Goal: Task Accomplishment & Management: Use online tool/utility

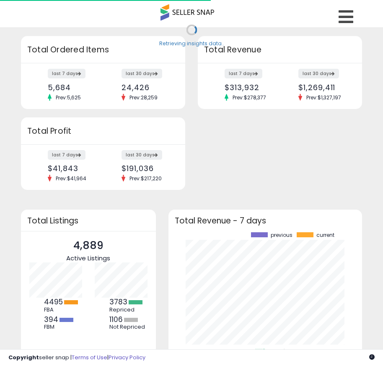
scroll to position [117, 177]
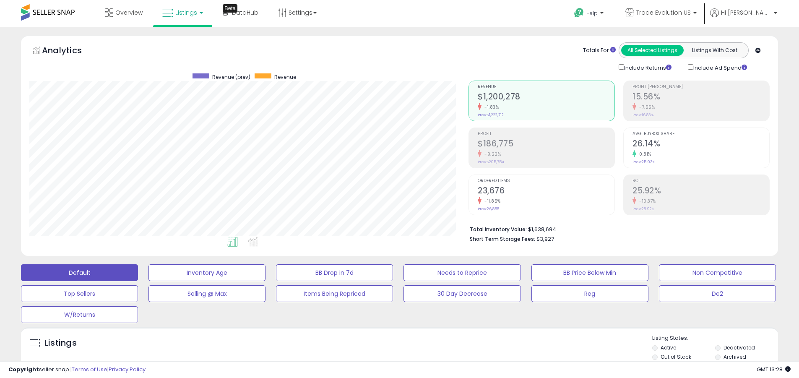
scroll to position [172, 439]
click at [383, 347] on label "Deactivated" at bounding box center [738, 347] width 31 height 7
click at [383, 356] on label "Archived" at bounding box center [734, 356] width 23 height 7
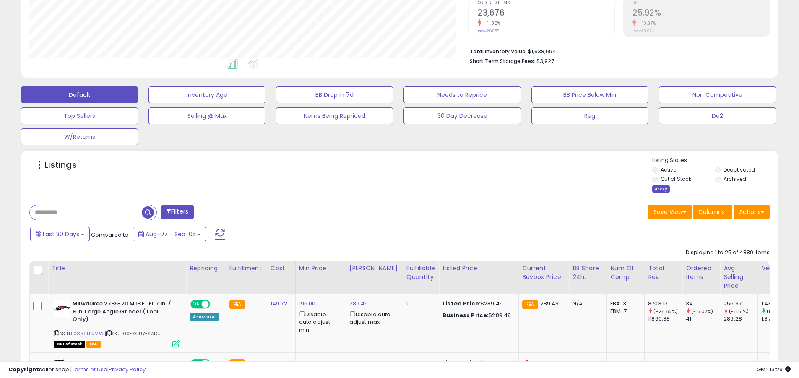
click at [383, 189] on div "Apply" at bounding box center [661, 189] width 18 height 8
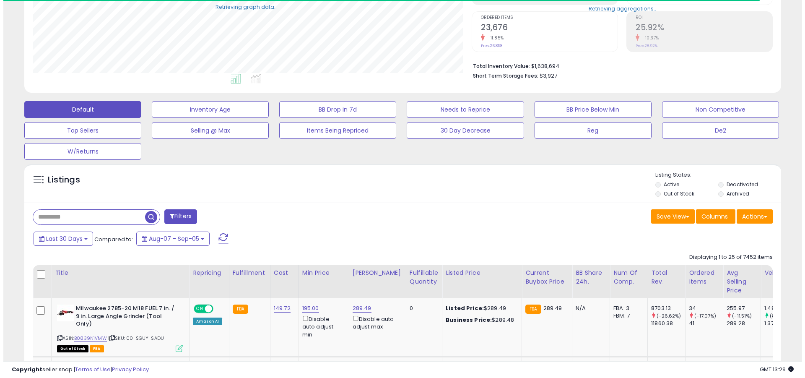
scroll to position [419187, 418920]
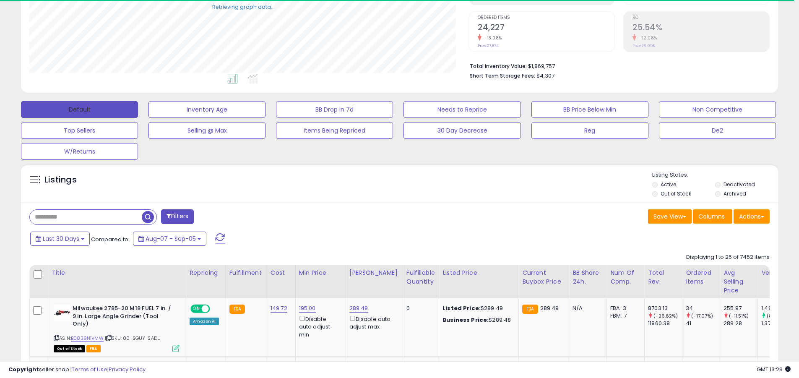
click at [79, 109] on button "Default" at bounding box center [79, 109] width 117 height 17
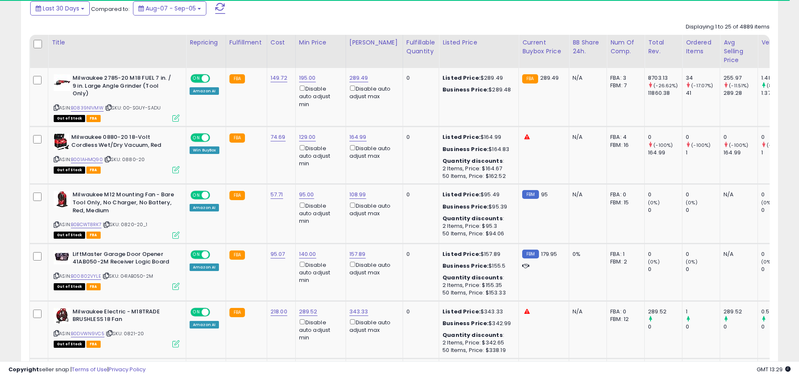
click at [219, 8] on span at bounding box center [220, 8] width 10 height 11
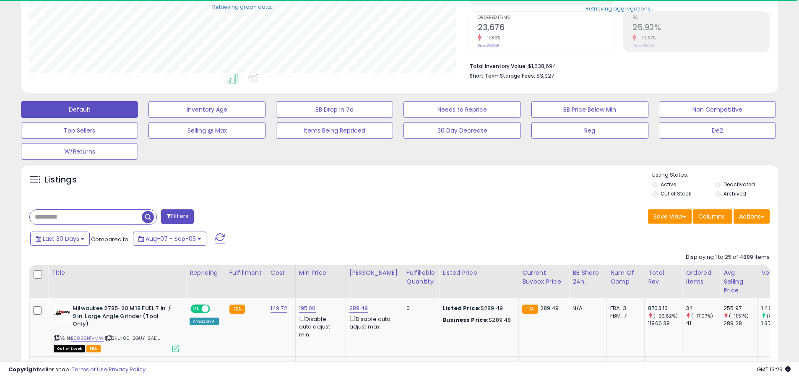
click at [86, 217] on input "text" at bounding box center [86, 217] width 112 height 15
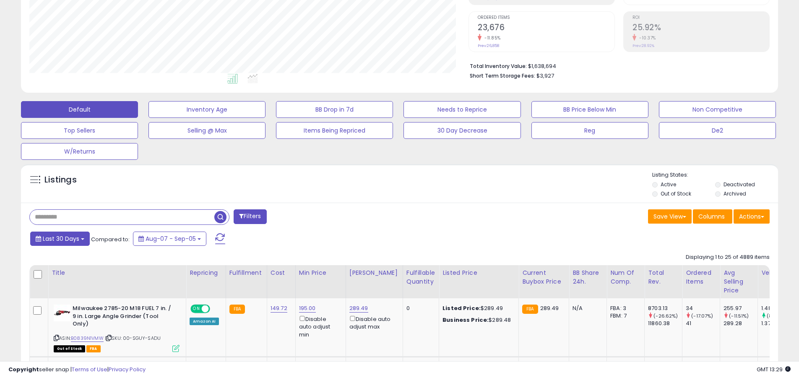
click at [60, 238] on span "Last 30 Days" at bounding box center [61, 238] width 36 height 8
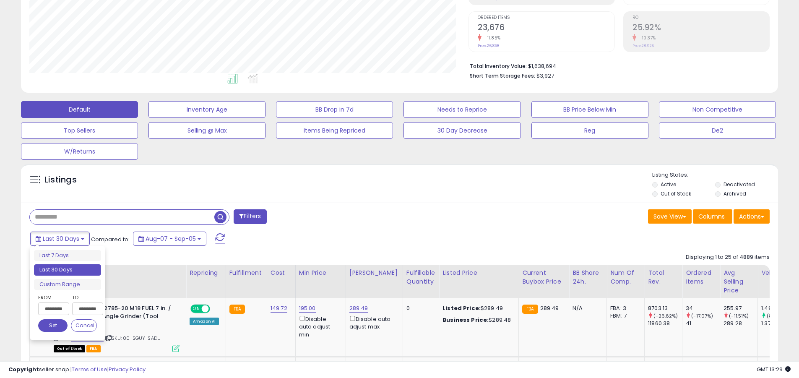
click at [68, 270] on li "Last 30 Days" at bounding box center [67, 269] width 67 height 11
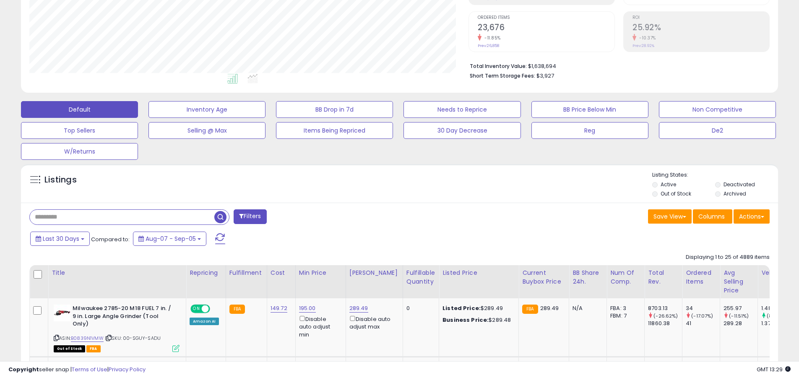
click at [122, 217] on input "text" at bounding box center [122, 217] width 185 height 15
click at [221, 216] on span "button" at bounding box center [220, 217] width 12 height 12
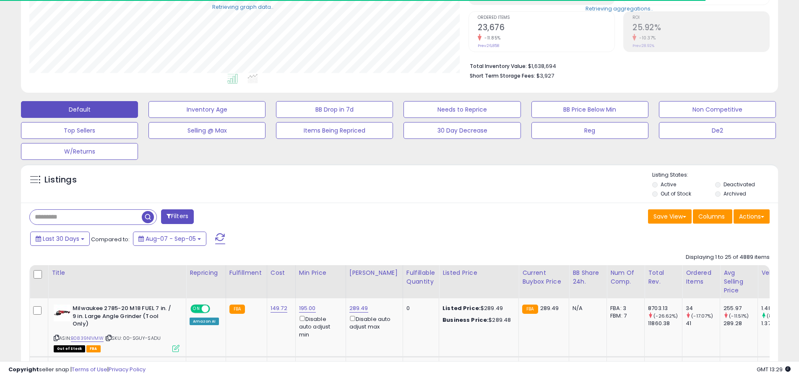
scroll to position [419187, 418920]
click at [383, 216] on button "Actions" at bounding box center [751, 216] width 36 height 14
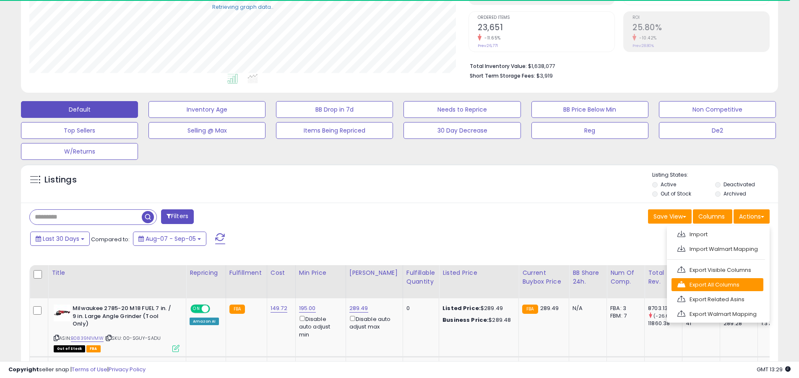
click at [383, 284] on link "Export All Columns" at bounding box center [717, 284] width 92 height 13
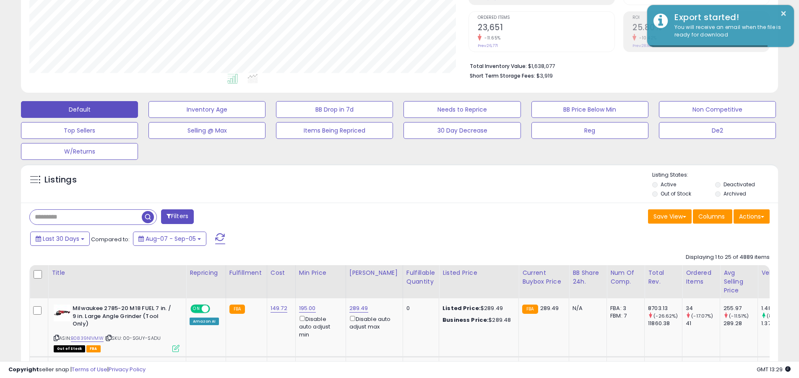
scroll to position [172, 439]
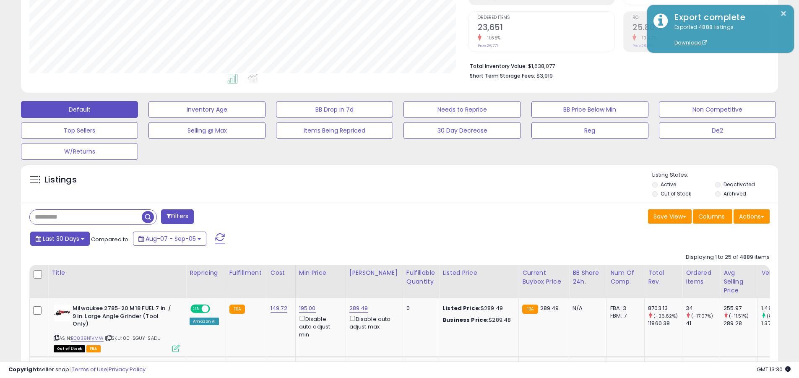
click at [60, 238] on span "Last 30 Days" at bounding box center [61, 238] width 36 height 8
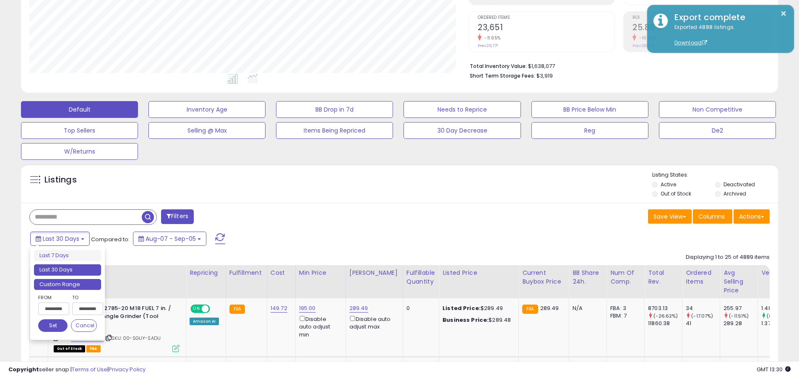
click at [68, 284] on li "Custom Range" at bounding box center [67, 284] width 67 height 11
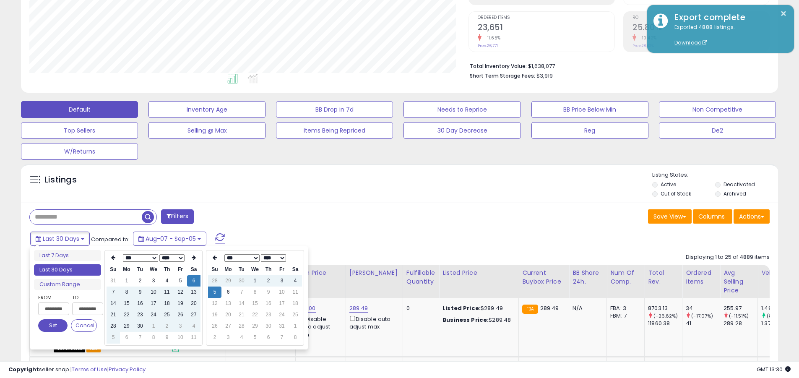
click at [54, 309] on input "**********" at bounding box center [53, 308] width 31 height 13
type input "**********"
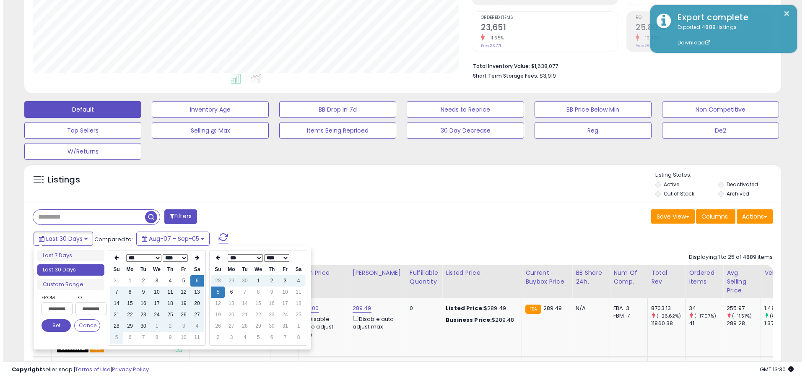
scroll to position [0, 0]
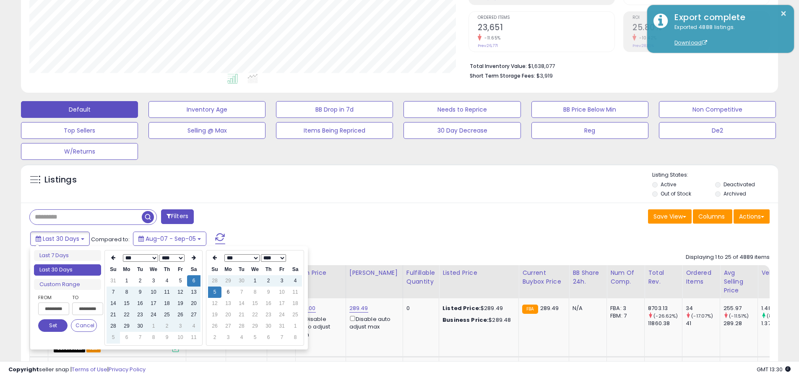
click at [53, 325] on button "Set" at bounding box center [52, 325] width 29 height 13
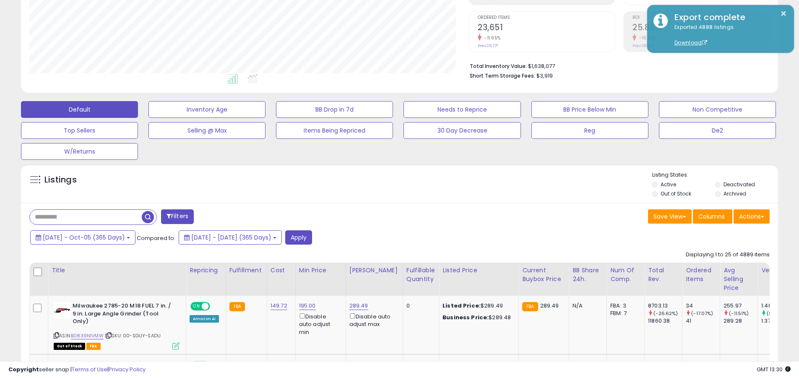
click at [86, 217] on input "text" at bounding box center [86, 217] width 112 height 15
click at [312, 237] on button "Apply" at bounding box center [298, 237] width 27 height 14
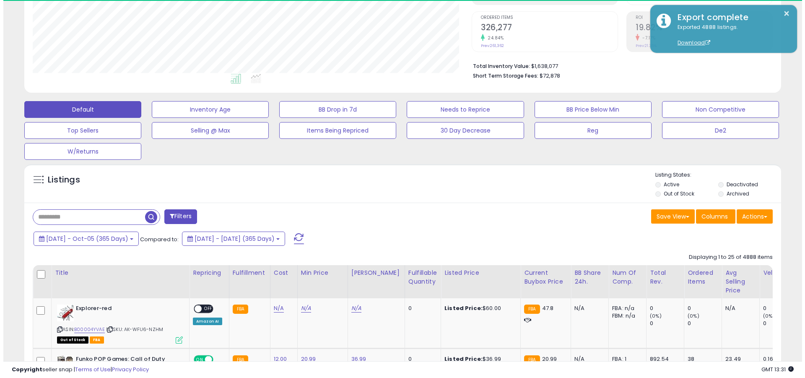
scroll to position [172, 439]
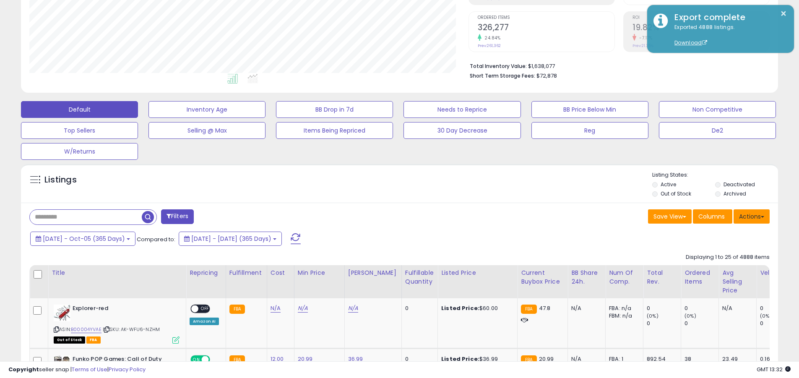
click at [383, 216] on button "Actions" at bounding box center [751, 216] width 36 height 14
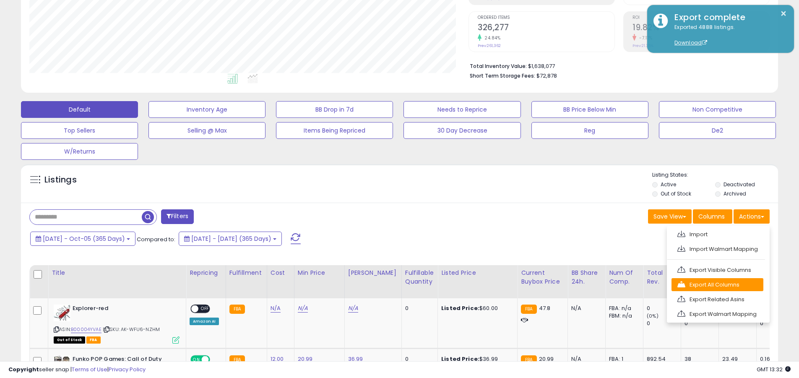
click at [383, 284] on link "Export All Columns" at bounding box center [717, 284] width 92 height 13
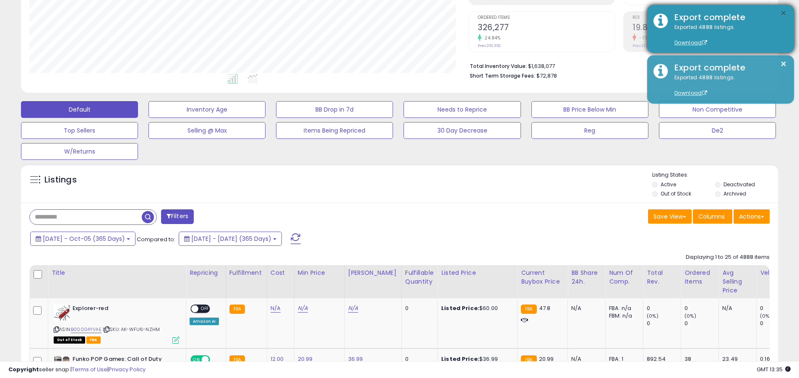
click at [383, 13] on button "×" at bounding box center [783, 13] width 7 height 10
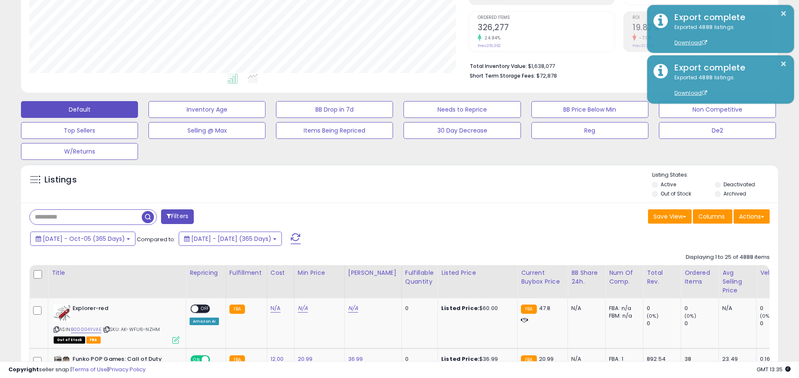
click at [86, 217] on input "text" at bounding box center [86, 217] width 112 height 15
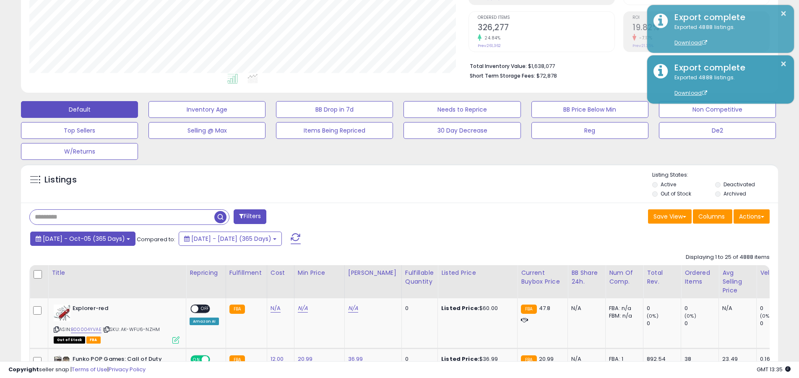
click at [91, 238] on span "2024-Oct-06 - Oct-05 (365 Days)" at bounding box center [84, 238] width 82 height 8
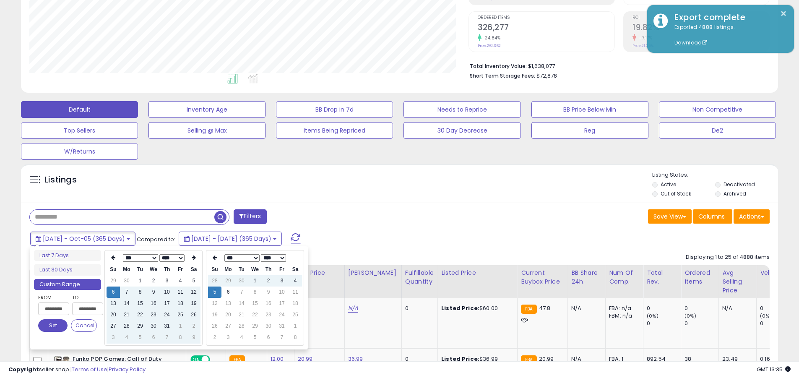
click at [54, 309] on input "**********" at bounding box center [53, 308] width 31 height 13
type input "**********"
click at [53, 325] on button "Set" at bounding box center [52, 325] width 29 height 13
click at [122, 217] on input "text" at bounding box center [122, 217] width 185 height 15
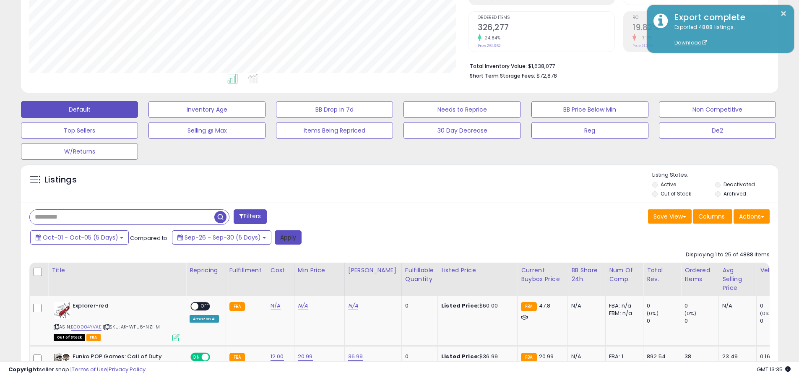
click at [285, 237] on button "Apply" at bounding box center [288, 237] width 27 height 14
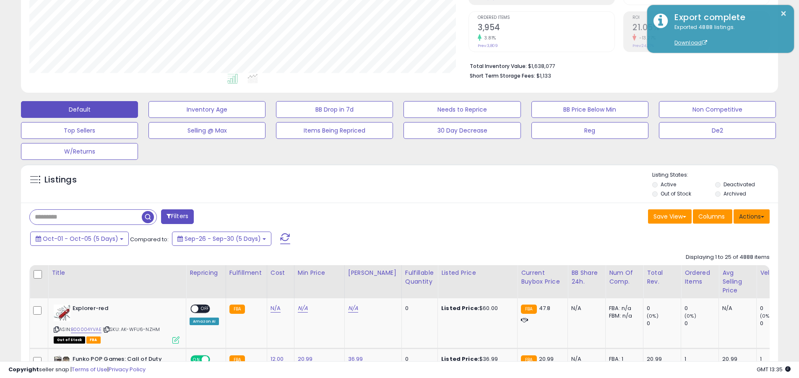
click at [383, 216] on button "Actions" at bounding box center [751, 216] width 36 height 14
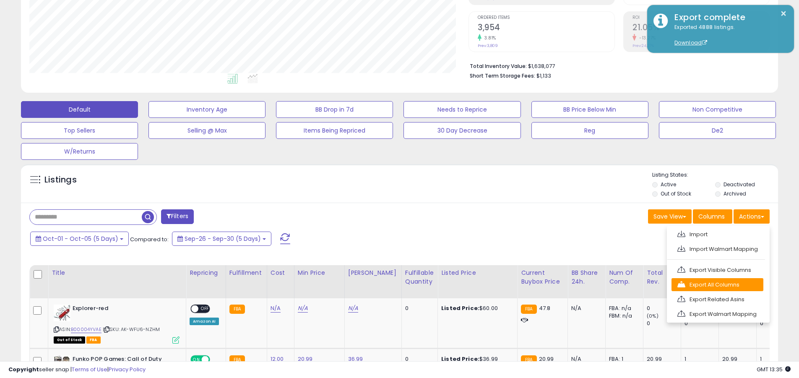
click at [383, 284] on link "Export All Columns" at bounding box center [717, 284] width 92 height 13
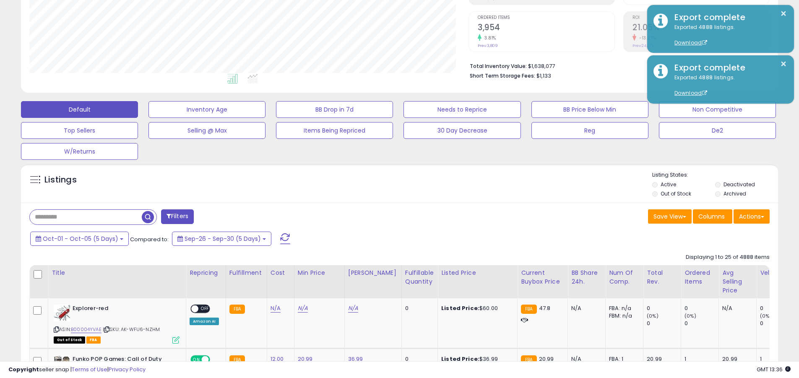
click at [383, 13] on button "×" at bounding box center [783, 13] width 7 height 10
click at [86, 217] on input "text" at bounding box center [86, 217] width 112 height 15
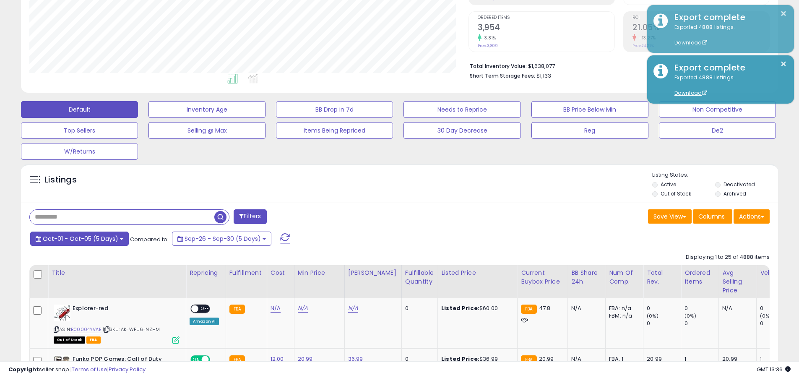
click at [79, 238] on span "Oct-01 - Oct-05 (5 Days)" at bounding box center [80, 238] width 75 height 8
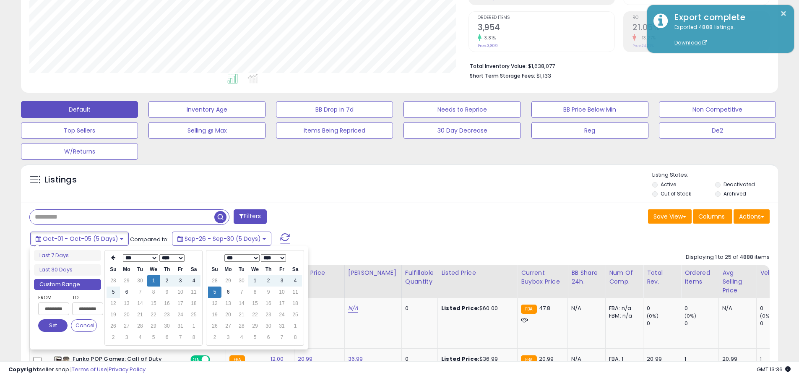
click at [54, 309] on input "**********" at bounding box center [53, 308] width 31 height 13
type input "**********"
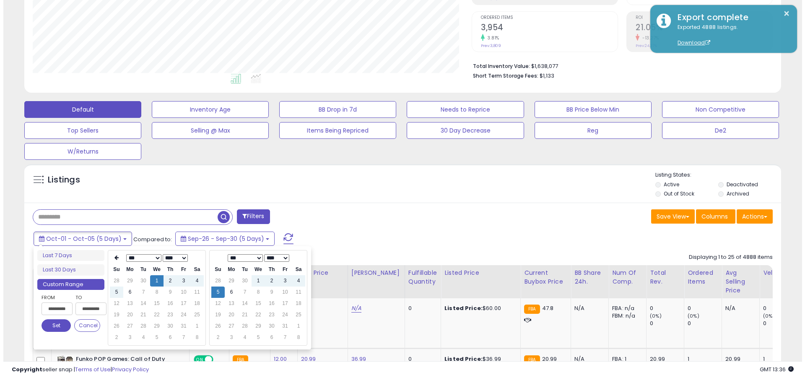
scroll to position [0, 0]
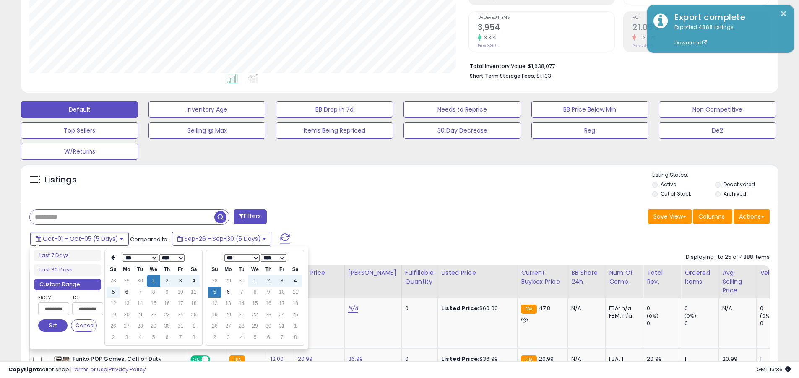
click at [53, 325] on button "Set" at bounding box center [52, 325] width 29 height 13
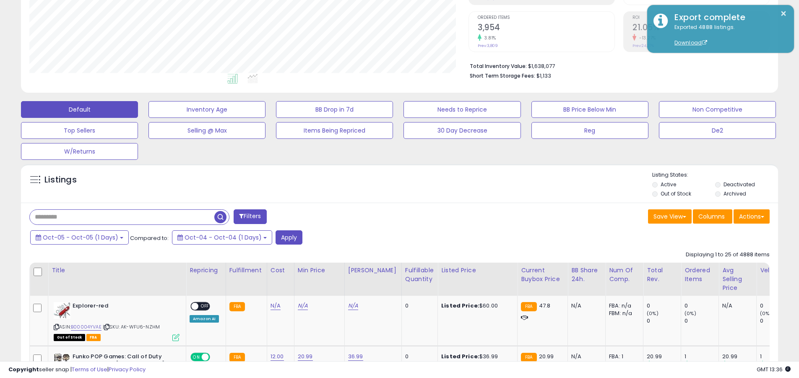
click at [122, 217] on input "text" at bounding box center [122, 217] width 185 height 15
click at [282, 237] on button "Apply" at bounding box center [289, 237] width 27 height 14
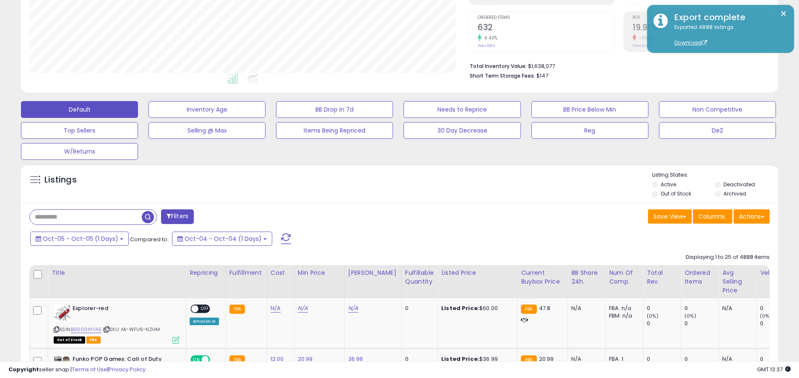
scroll to position [172, 439]
click at [383, 216] on button "Actions" at bounding box center [751, 216] width 36 height 14
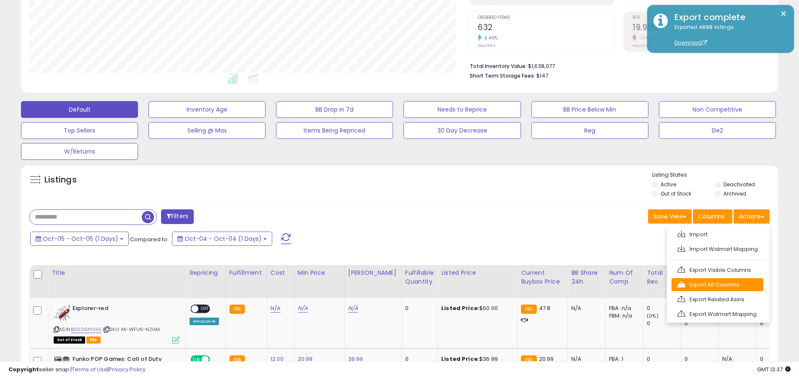
click at [383, 284] on link "Export All Columns" at bounding box center [717, 284] width 92 height 13
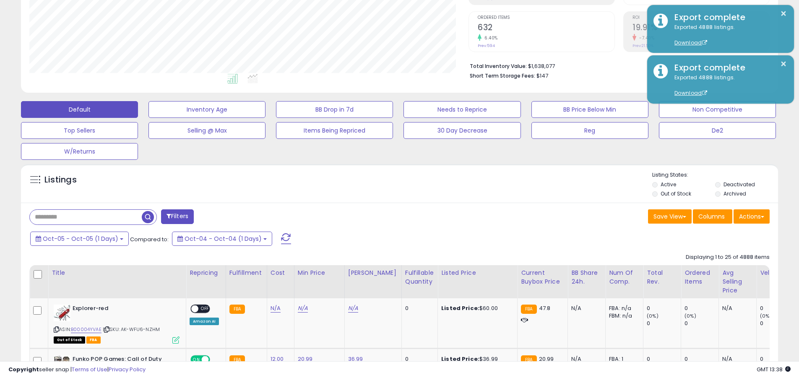
click at [383, 13] on button "×" at bounding box center [783, 13] width 7 height 10
click at [86, 217] on input "text" at bounding box center [86, 217] width 112 height 15
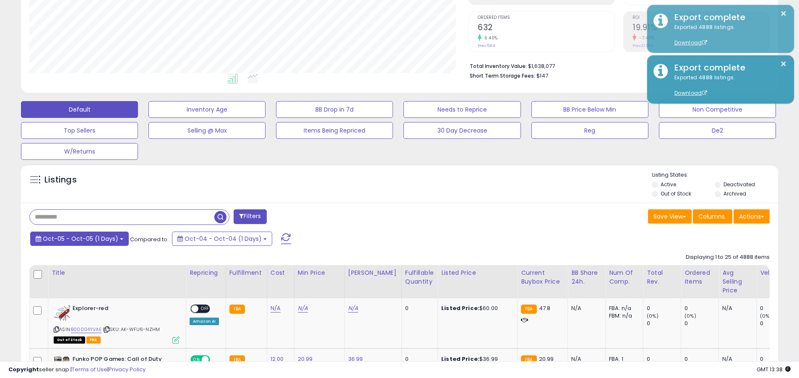
click at [79, 238] on span "Oct-05 - Oct-05 (1 Days)" at bounding box center [80, 238] width 75 height 8
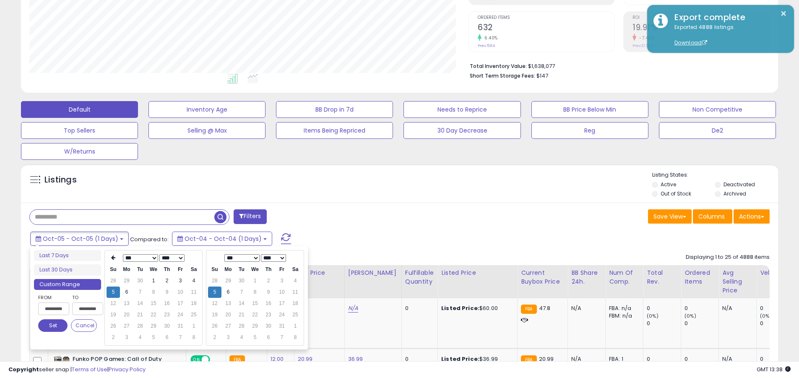
click at [54, 309] on input "**********" at bounding box center [53, 308] width 31 height 13
type input "**********"
click at [53, 325] on button "Set" at bounding box center [52, 325] width 29 height 13
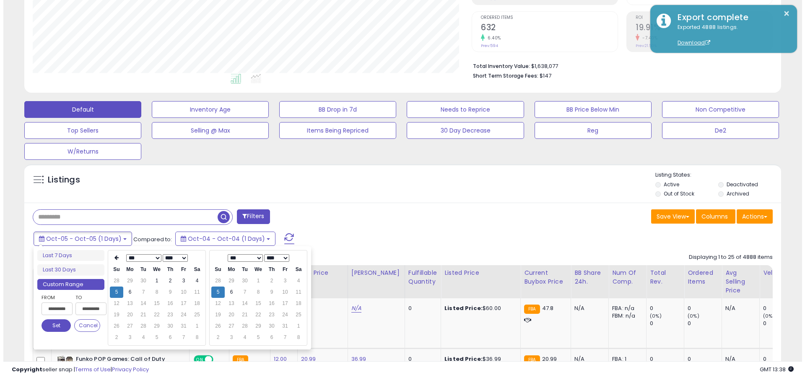
scroll to position [0, 0]
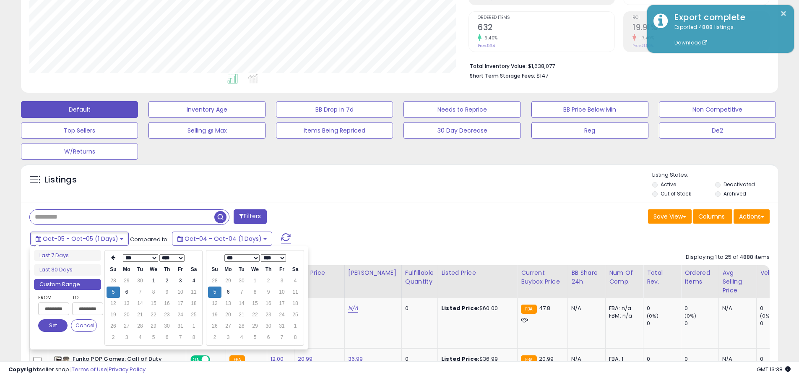
click at [122, 217] on input "text" at bounding box center [122, 217] width 185 height 15
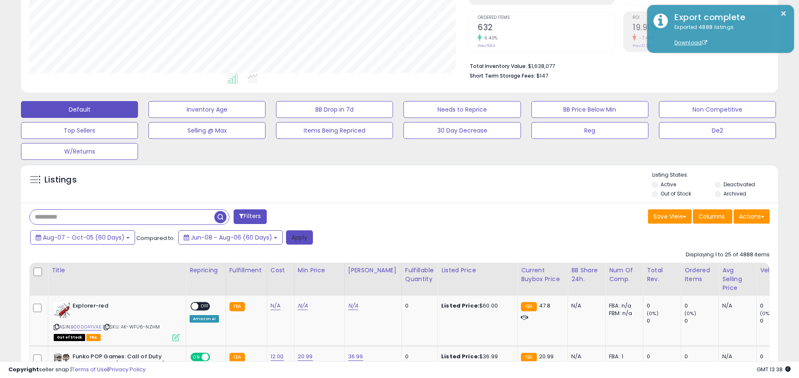
click at [296, 237] on button "Apply" at bounding box center [299, 237] width 27 height 14
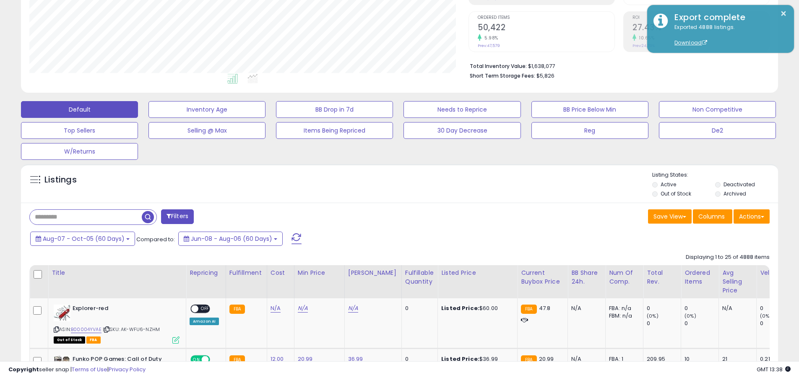
scroll to position [172, 439]
click at [383, 216] on button "Actions" at bounding box center [751, 216] width 36 height 14
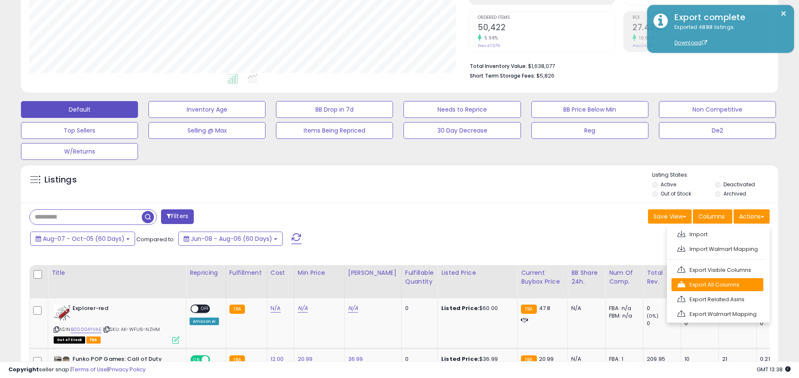
click at [383, 284] on link "Export All Columns" at bounding box center [717, 284] width 92 height 13
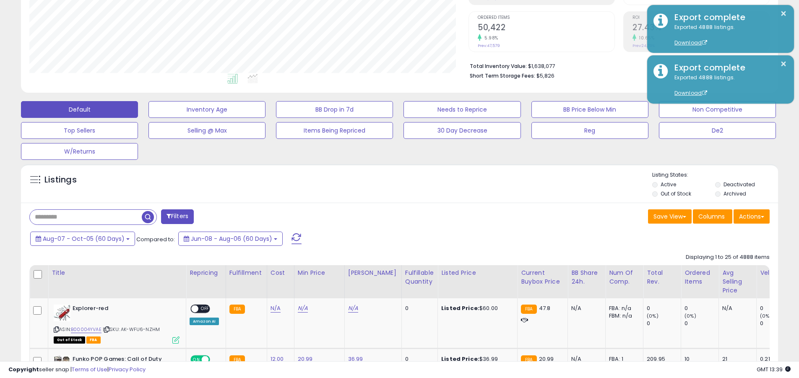
click at [383, 13] on button "×" at bounding box center [783, 13] width 7 height 10
click at [86, 217] on input "text" at bounding box center [86, 217] width 112 height 15
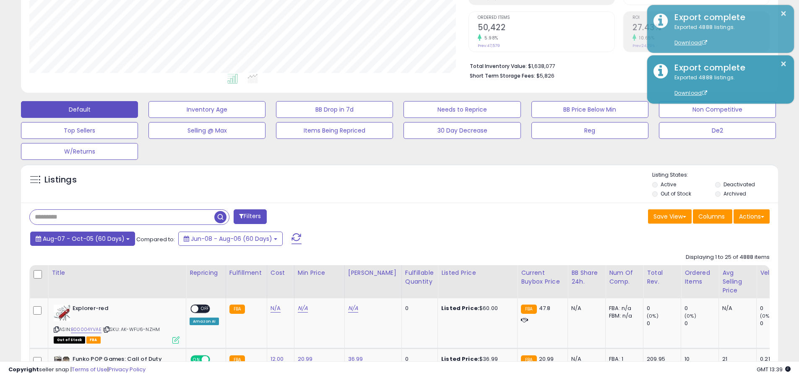
click at [82, 238] on span "Aug-07 - Oct-05 (60 Days)" at bounding box center [84, 238] width 82 height 8
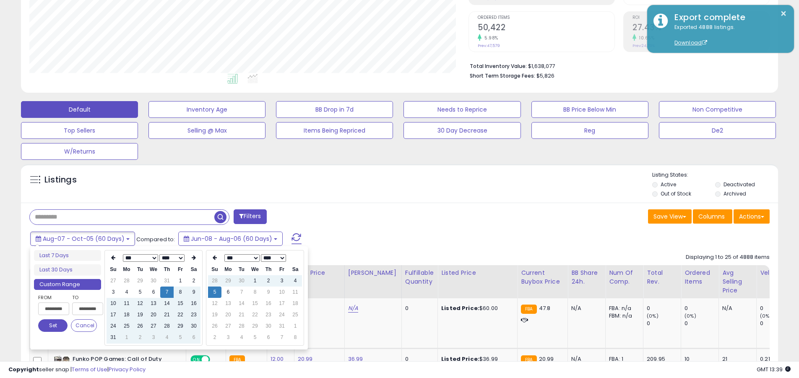
click at [54, 309] on input "**********" at bounding box center [53, 308] width 31 height 13
type input "**********"
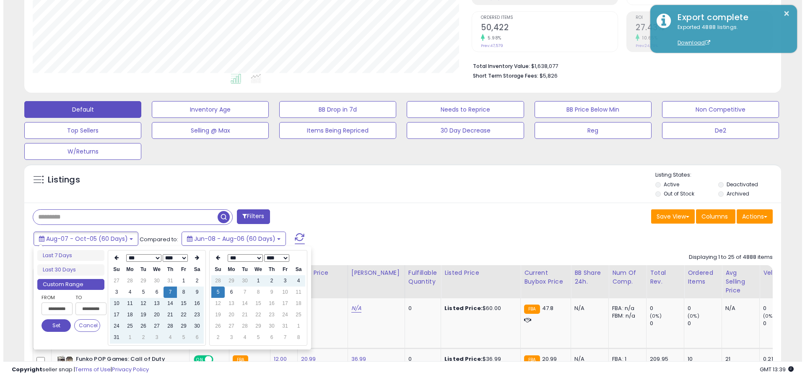
scroll to position [0, 1]
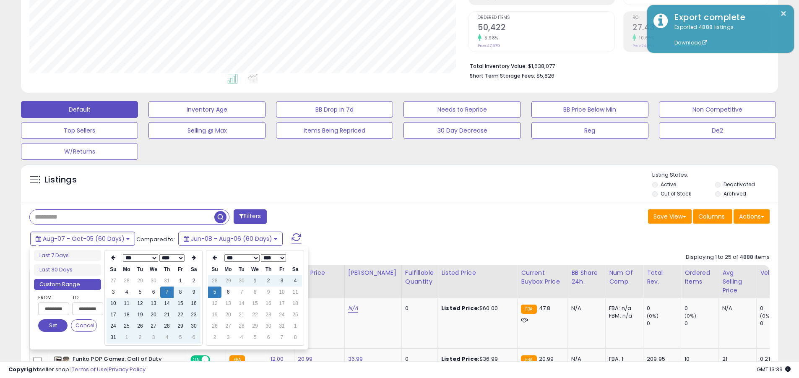
click at [53, 325] on button "Set" at bounding box center [52, 325] width 29 height 13
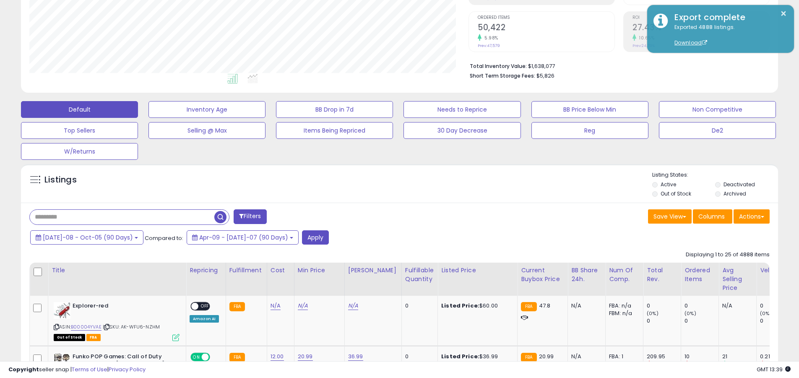
click at [122, 217] on input "text" at bounding box center [122, 217] width 185 height 15
click at [302, 237] on button "Apply" at bounding box center [315, 237] width 27 height 14
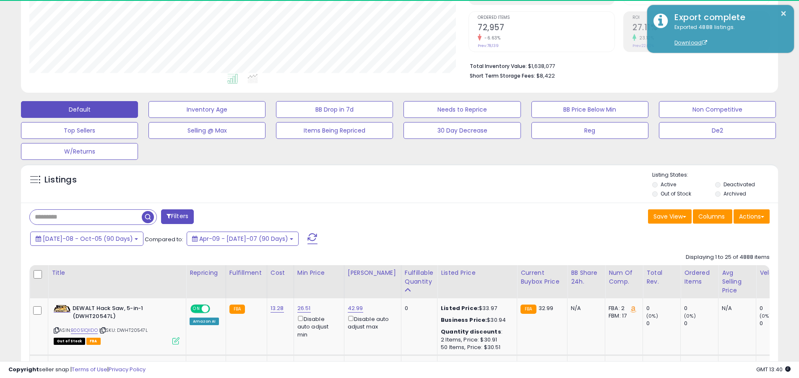
scroll to position [172, 439]
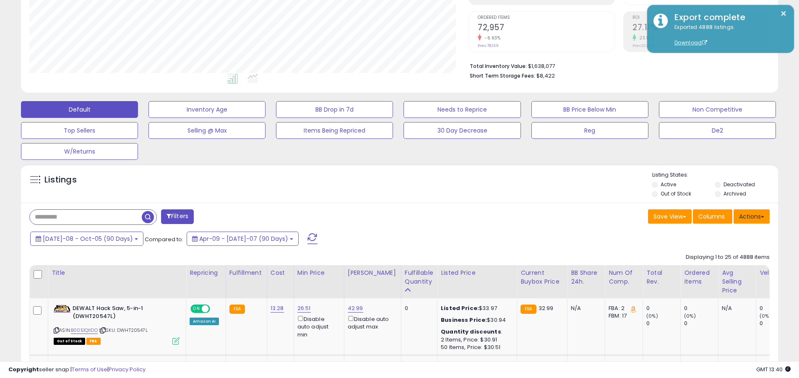
click at [383, 216] on button "Actions" at bounding box center [751, 216] width 36 height 14
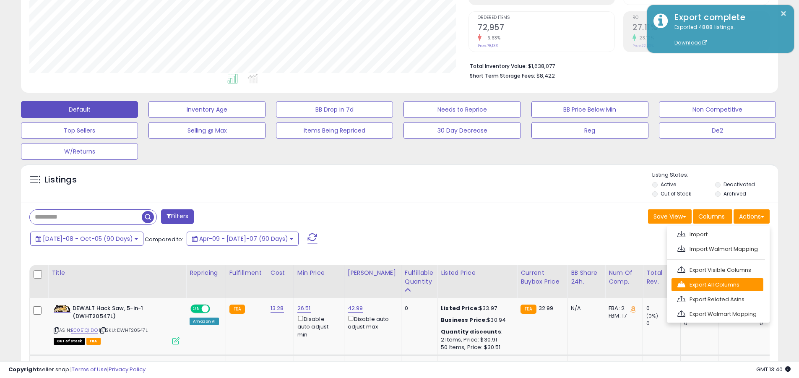
click at [383, 284] on link "Export All Columns" at bounding box center [717, 284] width 92 height 13
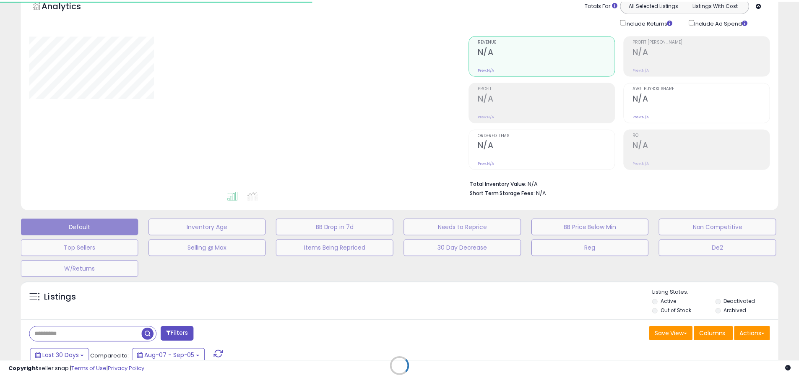
scroll to position [36, 0]
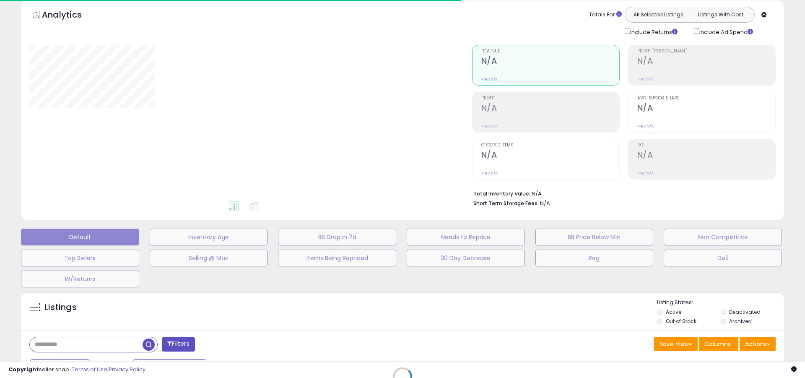
click at [403, 110] on div at bounding box center [244, 122] width 430 height 155
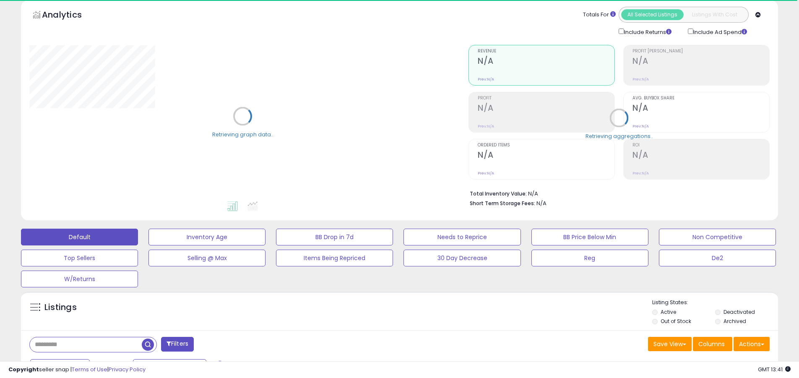
scroll to position [8, 0]
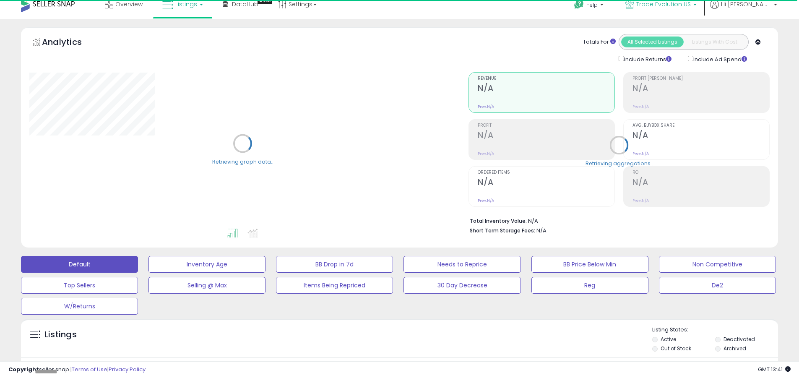
click at [691, 5] on span "Trade Evolution US" at bounding box center [663, 4] width 55 height 8
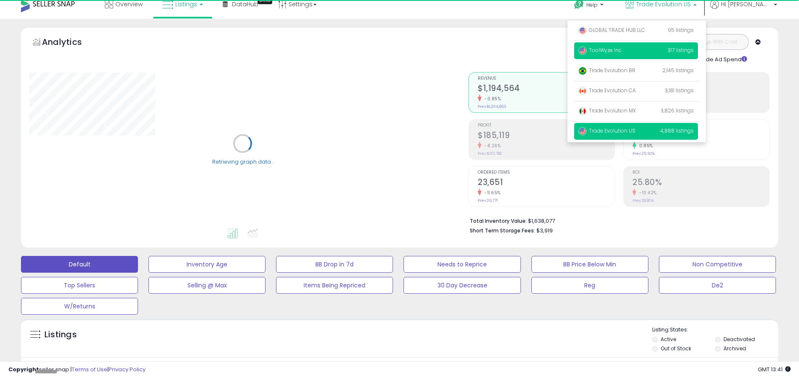
click at [665, 51] on p "ToolWyze Inc 317 listings" at bounding box center [636, 50] width 124 height 17
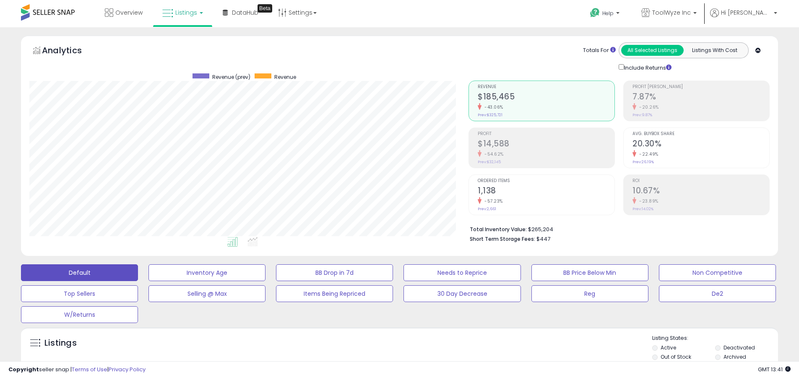
scroll to position [172, 439]
click at [739, 347] on label "Deactivated" at bounding box center [738, 347] width 31 height 7
click at [735, 356] on label "Archived" at bounding box center [734, 356] width 23 height 7
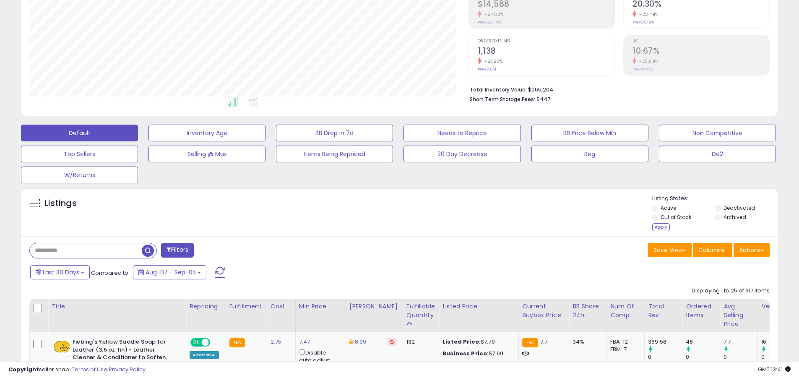
scroll to position [178, 0]
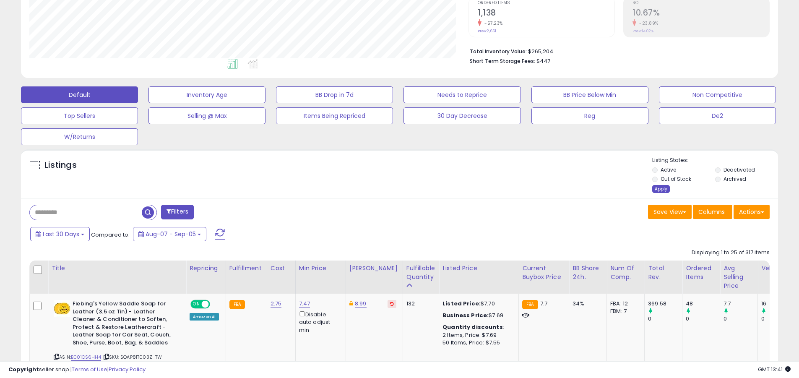
click at [660, 189] on div "Apply" at bounding box center [661, 189] width 18 height 8
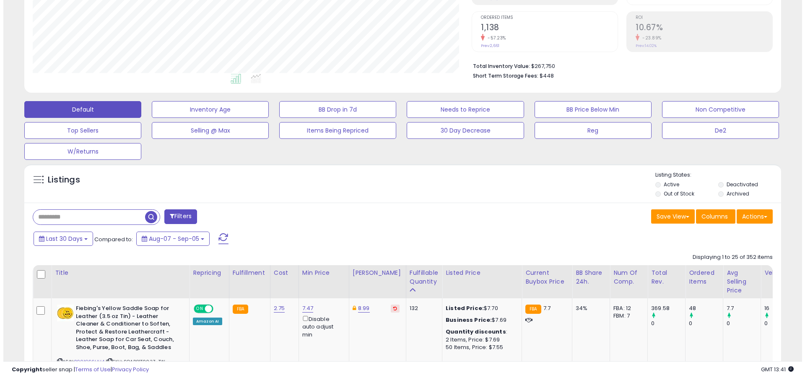
scroll to position [172, 439]
click at [79, 109] on button "Default" at bounding box center [79, 109] width 117 height 17
click at [219, 233] on span at bounding box center [220, 238] width 10 height 11
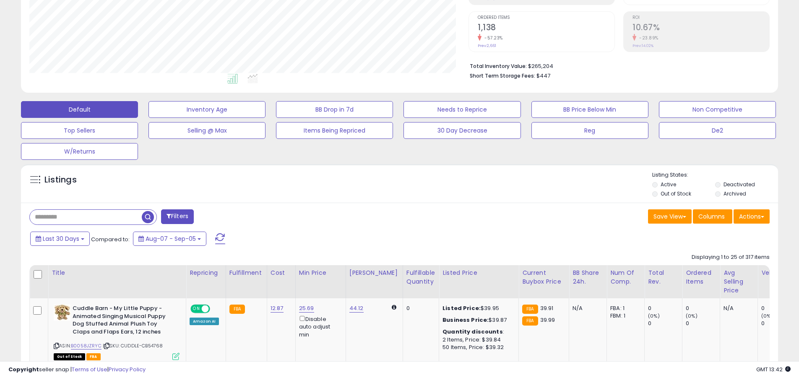
click at [86, 217] on input "text" at bounding box center [86, 217] width 112 height 15
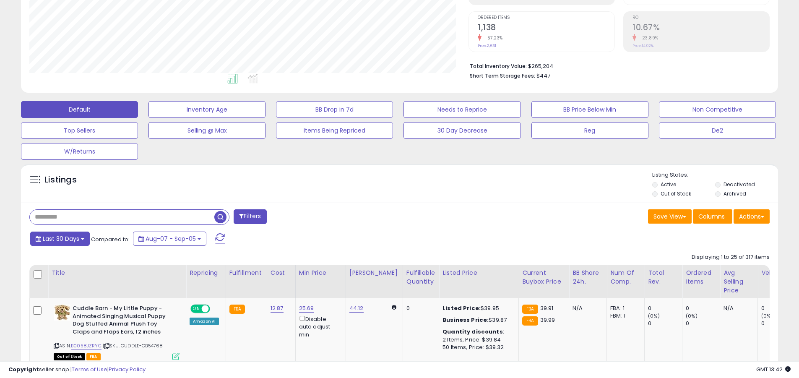
click at [60, 238] on span "Last 30 Days" at bounding box center [61, 238] width 36 height 8
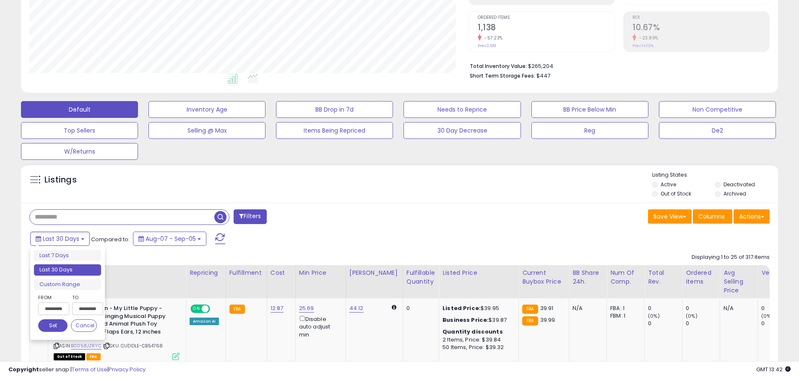
click at [68, 270] on li "Last 30 Days" at bounding box center [67, 269] width 67 height 11
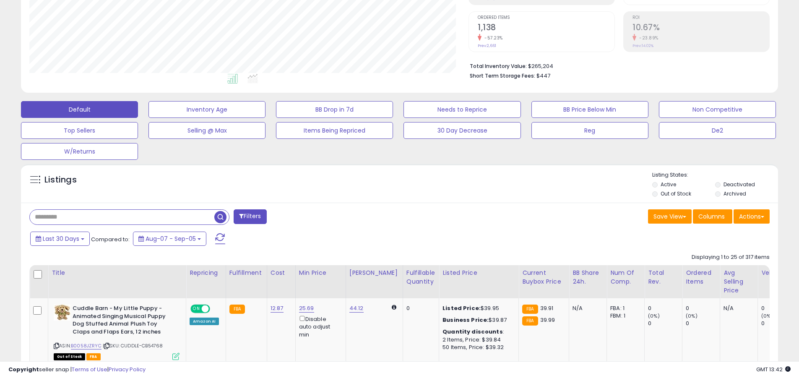
click at [122, 217] on input "text" at bounding box center [122, 217] width 185 height 15
click at [221, 216] on span "button" at bounding box center [220, 217] width 12 height 12
click at [751, 216] on button "Actions" at bounding box center [751, 216] width 36 height 14
click at [0, 0] on link "Export Related Asins" at bounding box center [0, 0] width 0 height 0
